Goal: Task Accomplishment & Management: Use online tool/utility

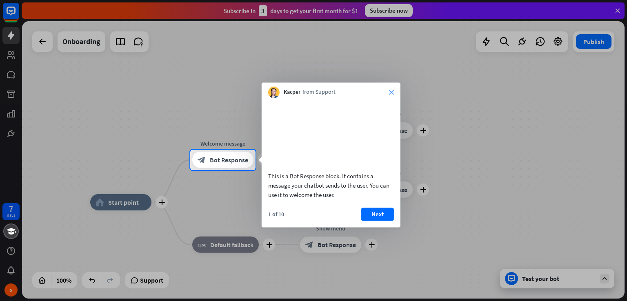
click at [390, 92] on icon "close" at bounding box center [391, 92] width 5 height 5
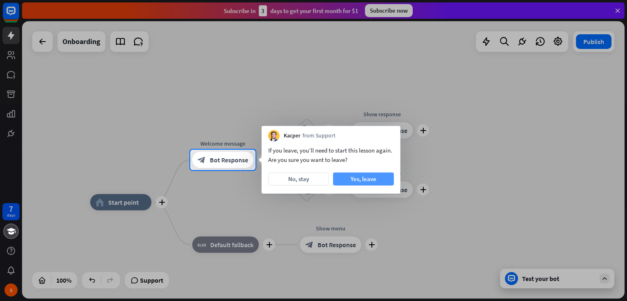
click at [348, 175] on button "Yes, leave" at bounding box center [363, 179] width 61 height 13
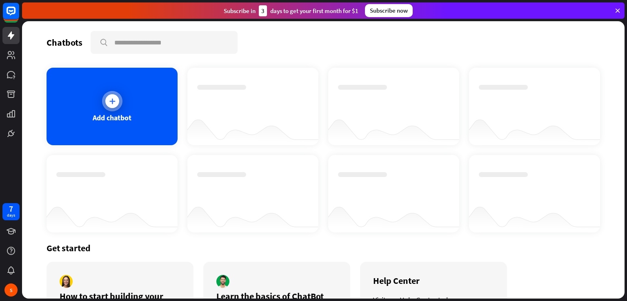
click at [114, 103] on icon at bounding box center [112, 101] width 8 height 8
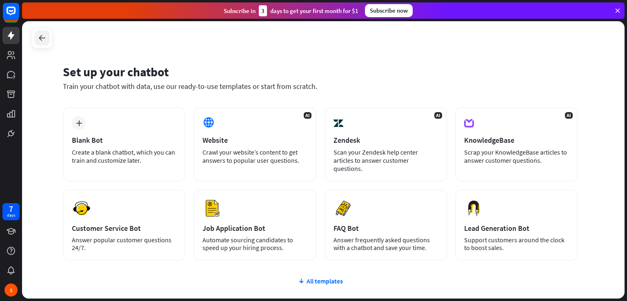
click at [40, 40] on icon at bounding box center [42, 38] width 10 height 10
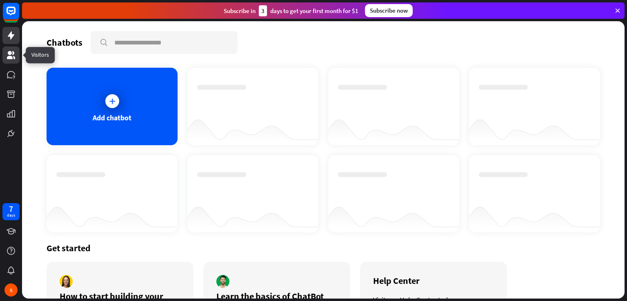
click at [11, 51] on icon at bounding box center [11, 55] width 10 height 10
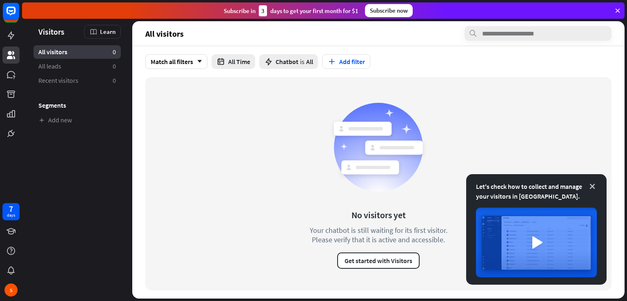
click at [595, 188] on icon at bounding box center [592, 186] width 8 height 8
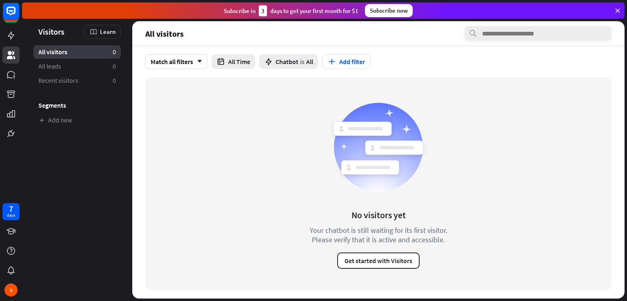
click at [618, 11] on icon at bounding box center [617, 10] width 7 height 7
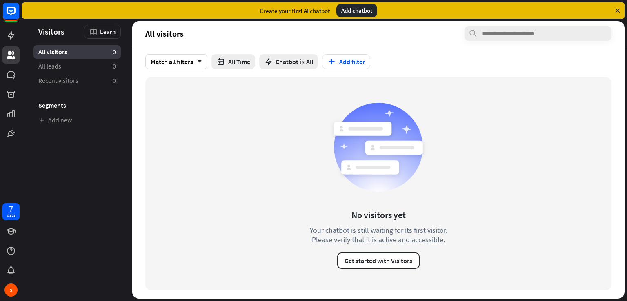
click at [351, 11] on div "Add chatbot" at bounding box center [356, 10] width 41 height 13
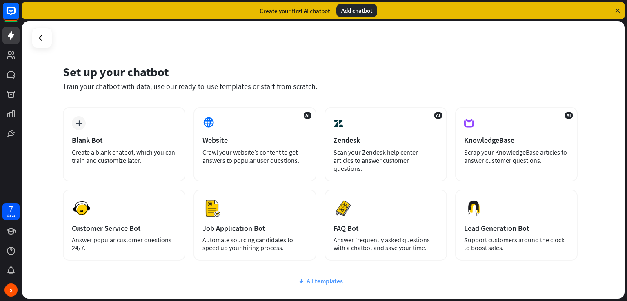
click at [330, 277] on div "All templates" at bounding box center [320, 281] width 515 height 8
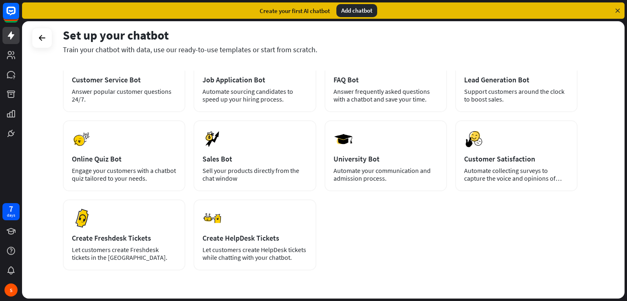
scroll to position [153, 0]
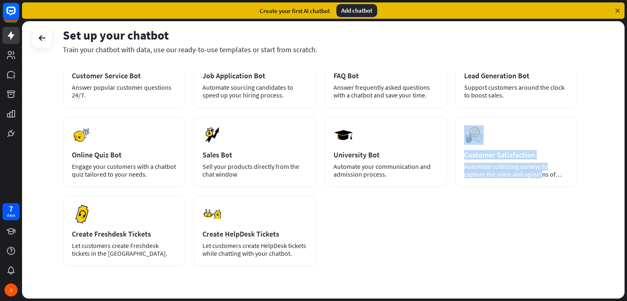
drag, startPoint x: 624, startPoint y: 160, endPoint x: 622, endPoint y: 119, distance: 41.3
click at [622, 119] on div "Set up your chatbot Train your chatbot with data, use our ready-to-use template…" at bounding box center [323, 160] width 602 height 278
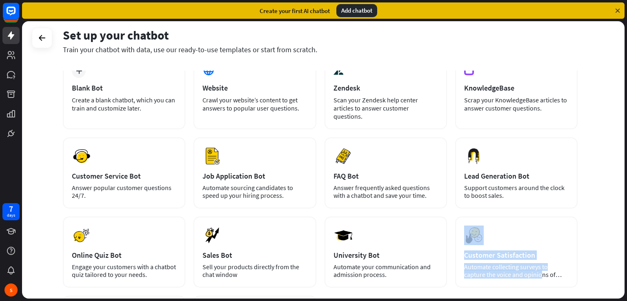
scroll to position [0, 0]
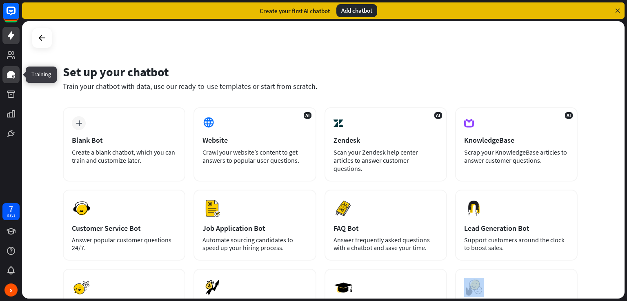
click at [15, 71] on icon at bounding box center [11, 75] width 10 height 10
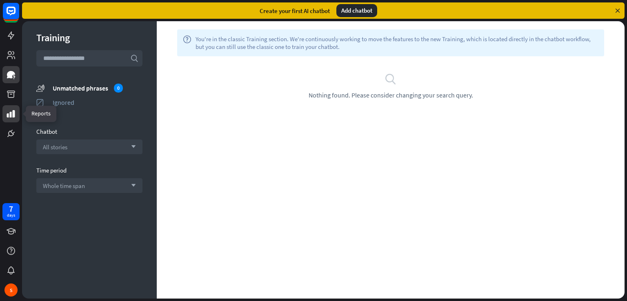
click at [12, 111] on icon at bounding box center [11, 114] width 10 height 10
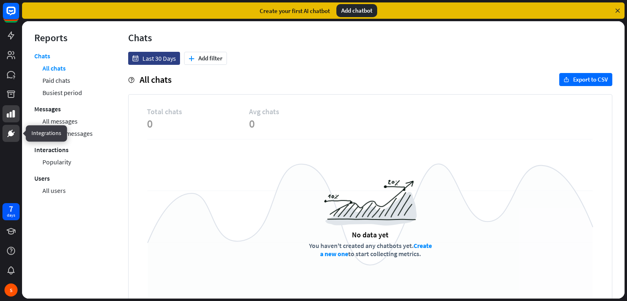
click at [7, 135] on icon at bounding box center [11, 134] width 10 height 10
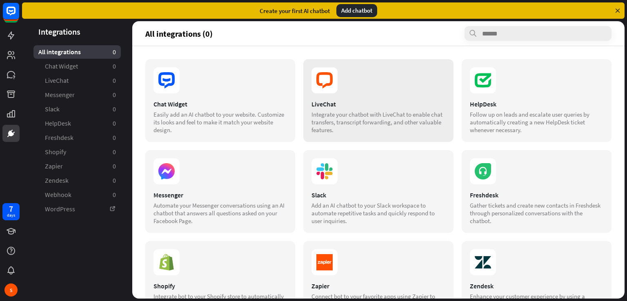
click at [320, 98] on div "LiveChat Integrate your chatbot with LiveChat to enable chat transfers, transcr…" at bounding box center [378, 100] width 150 height 83
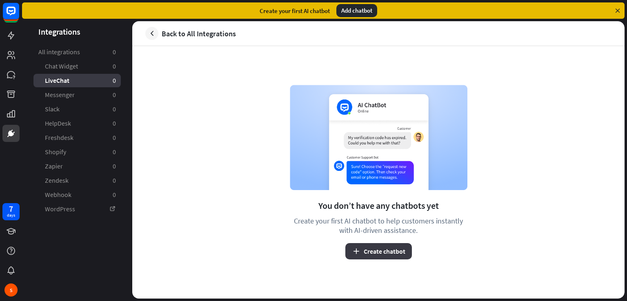
click at [362, 246] on button "Create chatbot" at bounding box center [378, 251] width 67 height 16
